Goal: Task Accomplishment & Management: Use online tool/utility

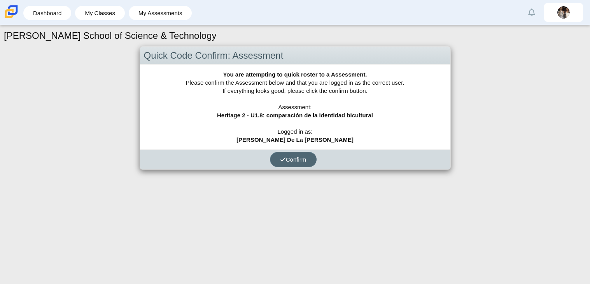
click at [311, 154] on button "Confirm" at bounding box center [293, 159] width 47 height 15
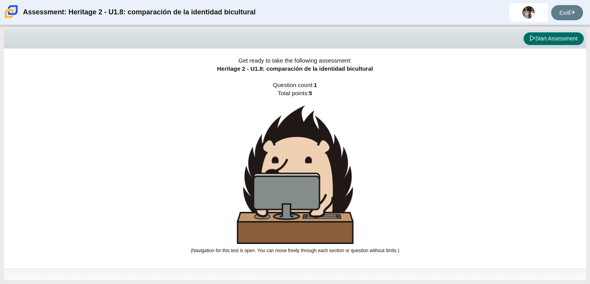
click at [563, 34] on button "Start Assessment" at bounding box center [553, 38] width 60 height 13
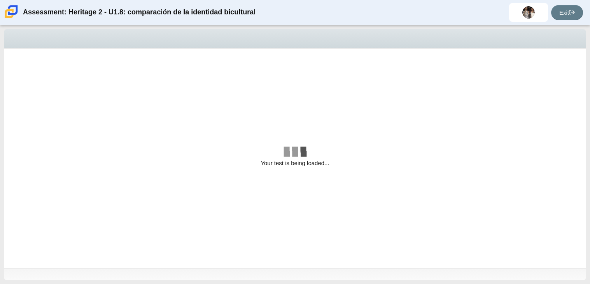
select select "3d3024f6-a892-4ba5-b2e4-c6acecfbc936"
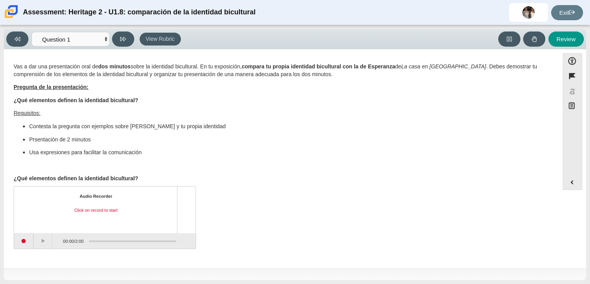
click at [186, 239] on div "00:00 / 2:00" at bounding box center [105, 241] width 182 height 16
